Goal: Go to known website

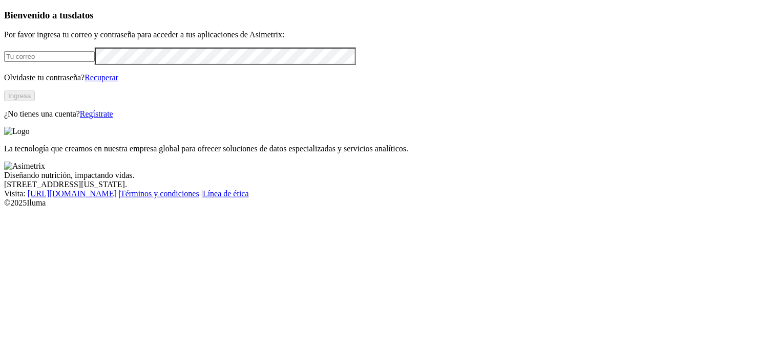
type input "[PERSON_NAME][EMAIL_ADDRESS][PERSON_NAME][DOMAIN_NAME]"
click at [35, 101] on button "Ingresa" at bounding box center [19, 96] width 31 height 11
